Goal: Task Accomplishment & Management: Manage account settings

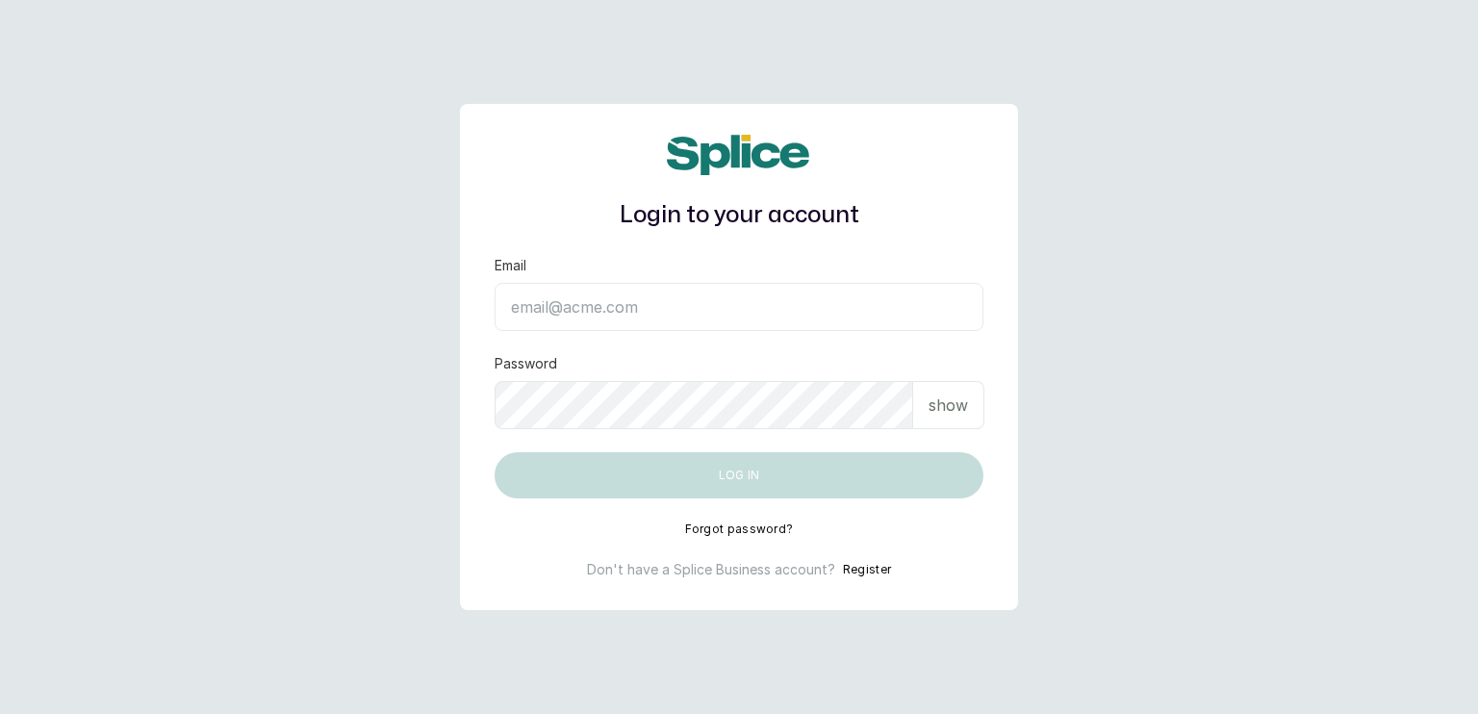
type input "sanctuarybywh@gmail.com"
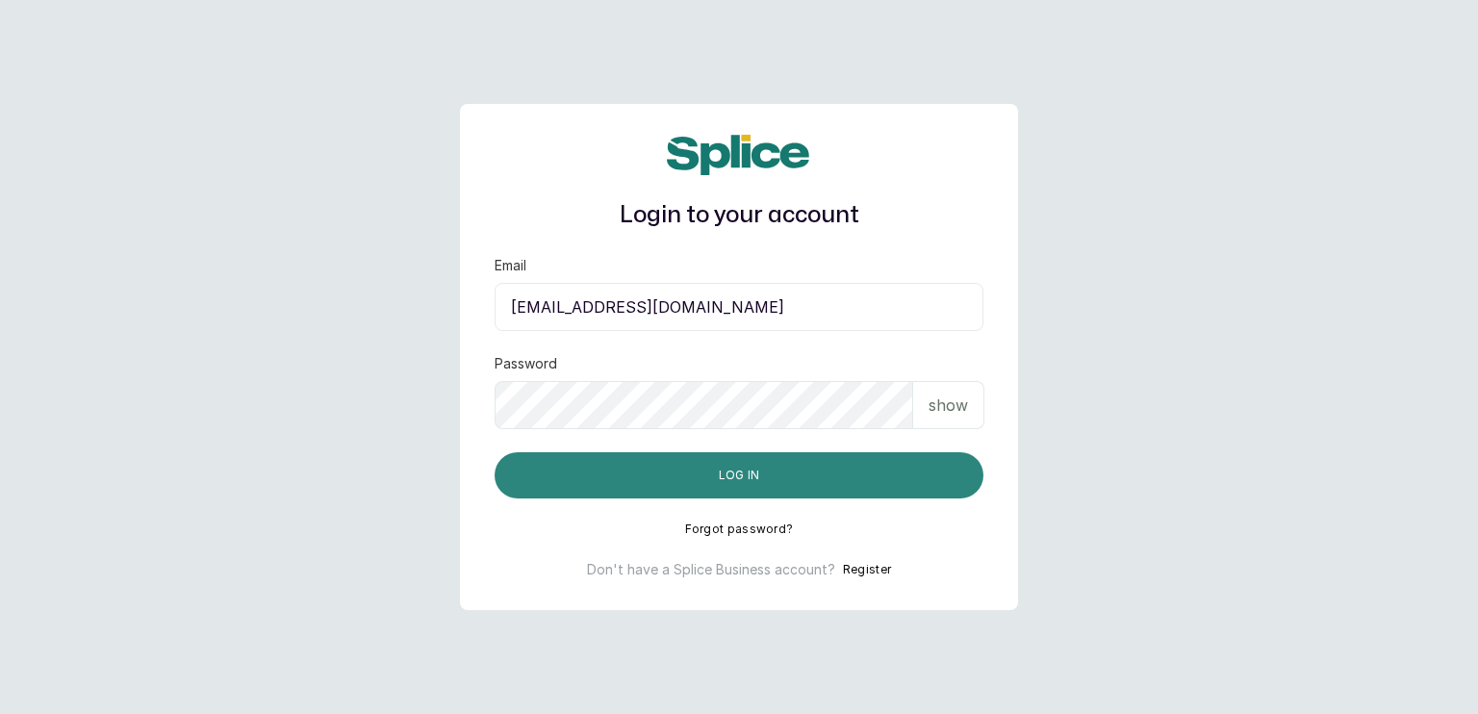
click at [812, 483] on button "Log in" at bounding box center [739, 475] width 489 height 46
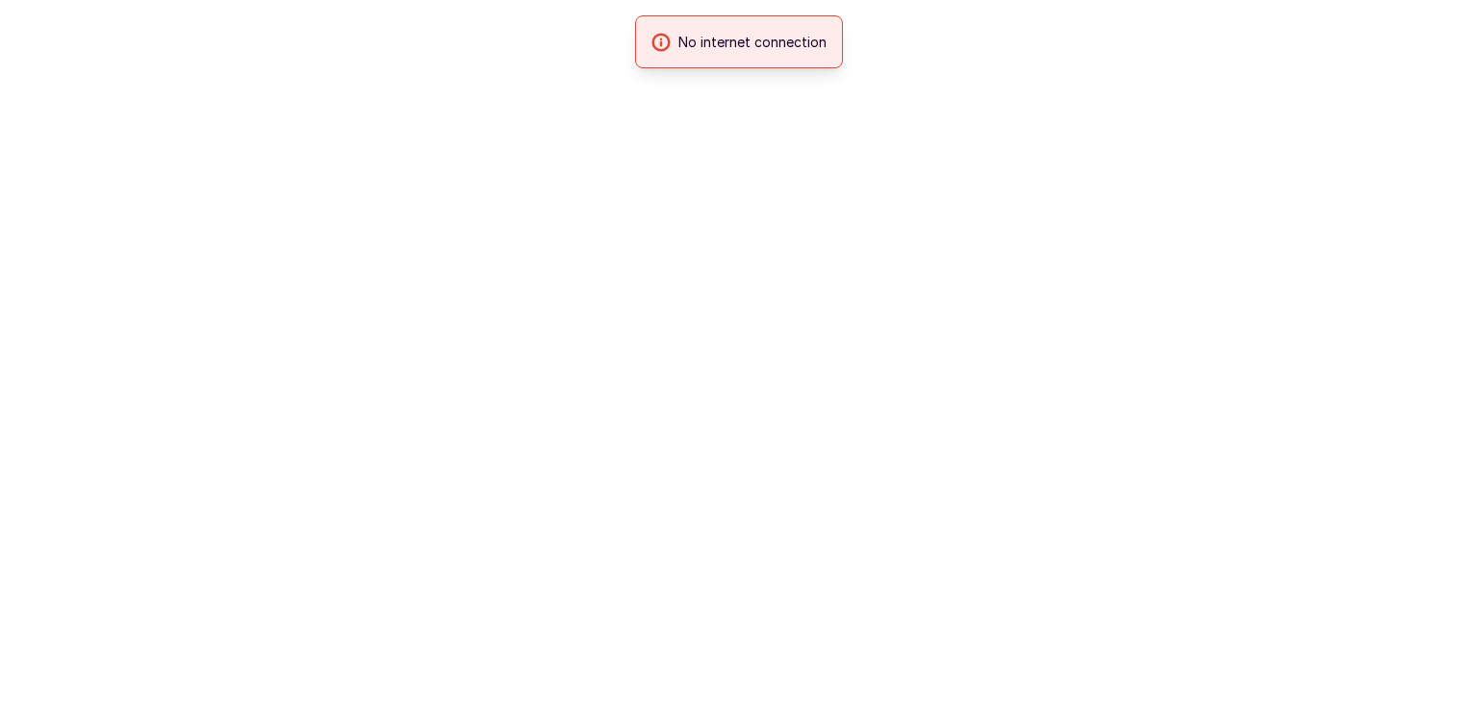
click at [808, 0] on html "No internet connection" at bounding box center [739, 0] width 1478 height 0
click at [1365, 0] on html at bounding box center [739, 0] width 1478 height 0
click at [1230, 0] on html at bounding box center [739, 0] width 1478 height 0
click at [1253, 0] on html at bounding box center [739, 0] width 1478 height 0
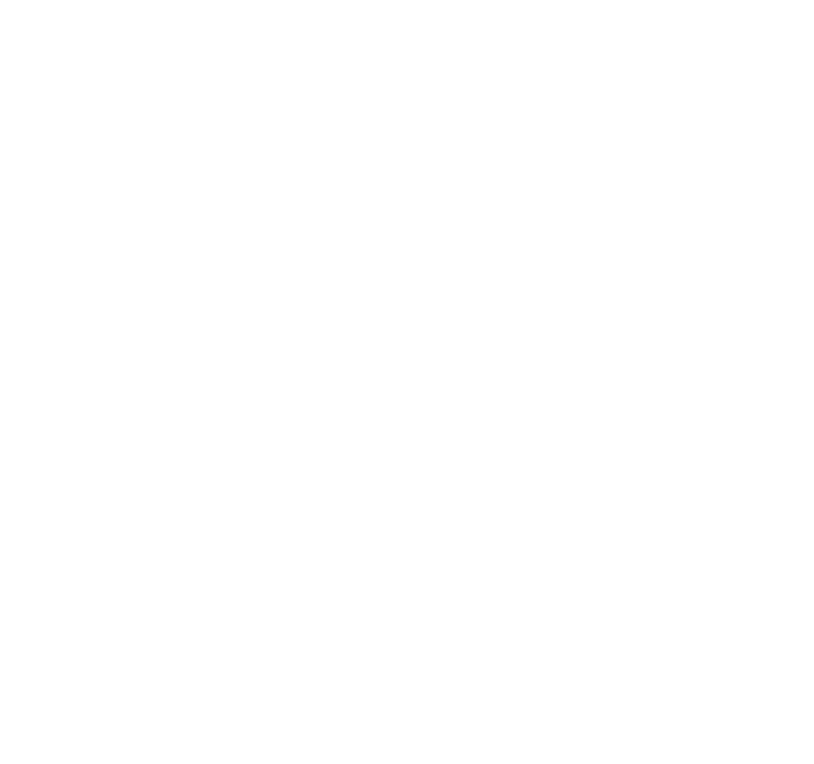
click at [335, 0] on html at bounding box center [407, 0] width 814 height 0
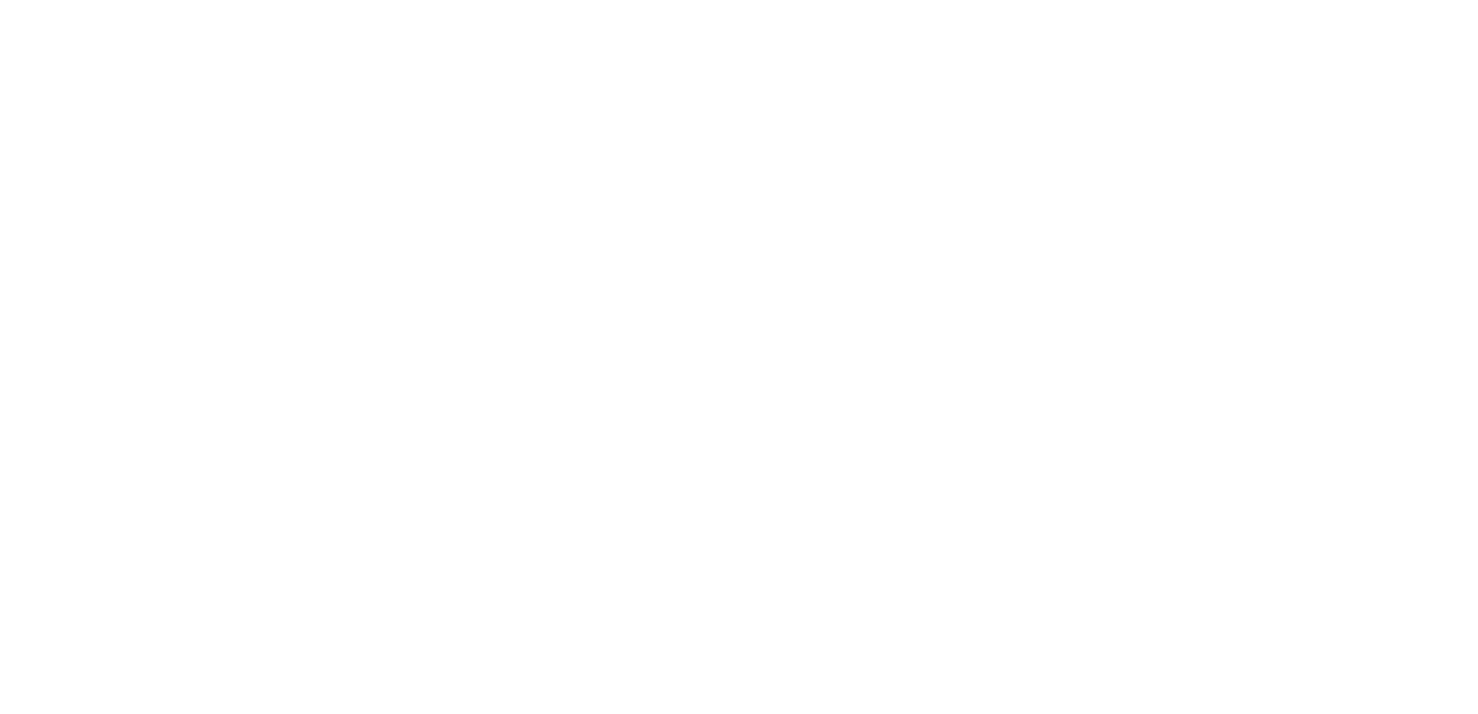
click at [840, 0] on html at bounding box center [739, 0] width 1478 height 0
